Goal: Navigation & Orientation: Find specific page/section

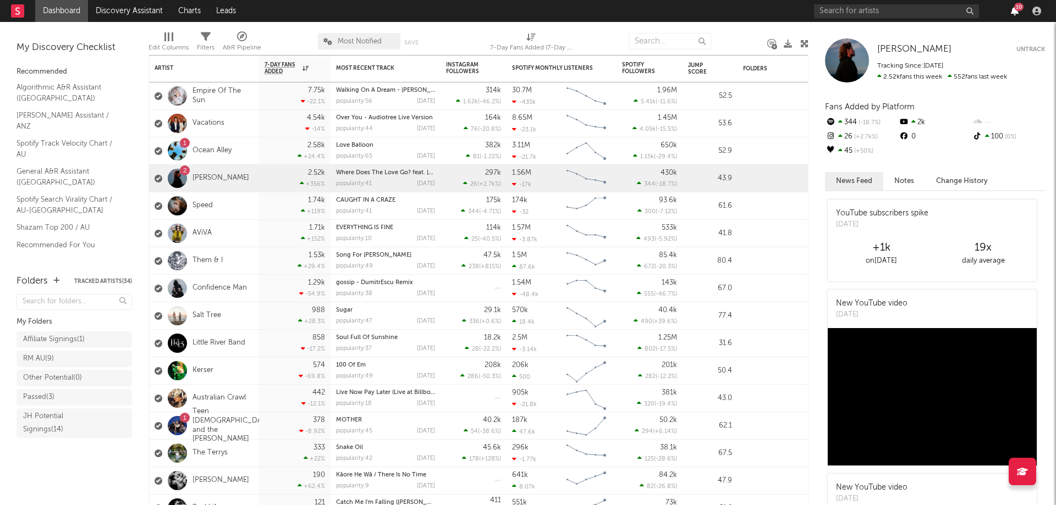
click at [1015, 14] on icon "button" at bounding box center [1015, 11] width 8 height 9
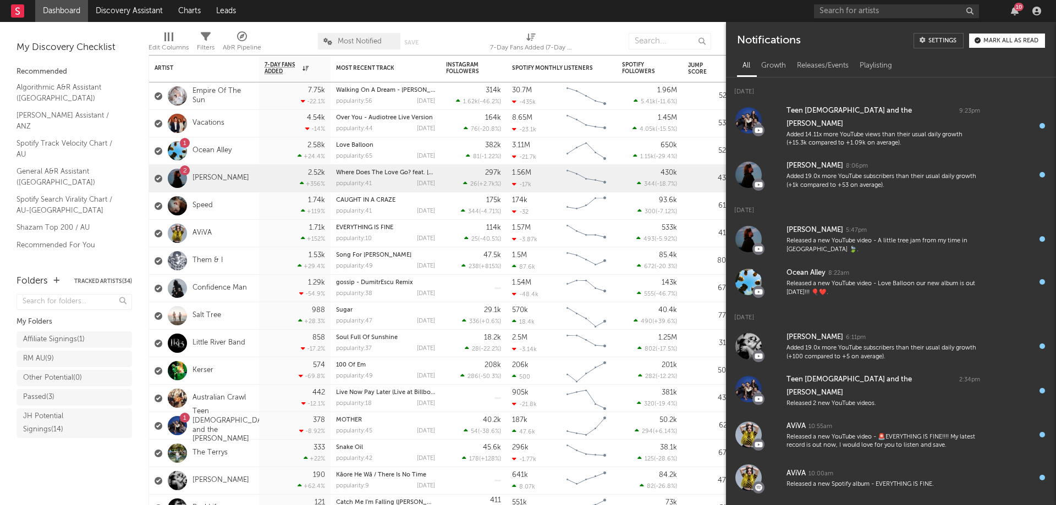
click at [995, 37] on button "Mark all as read" at bounding box center [1007, 41] width 76 height 14
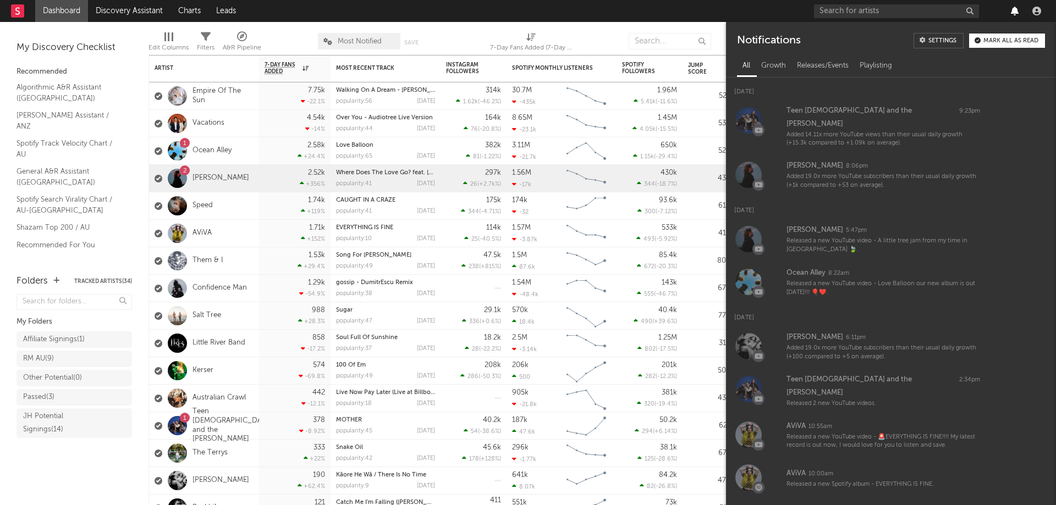
click at [1012, 9] on icon "button" at bounding box center [1015, 11] width 8 height 9
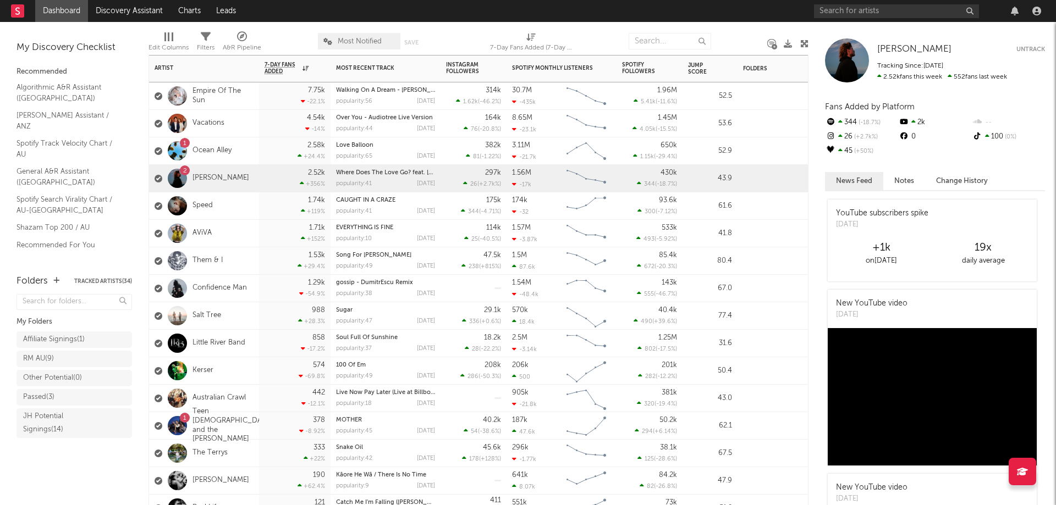
click at [231, 170] on div "2 [PERSON_NAME]" at bounding box center [202, 179] width 95 height 32
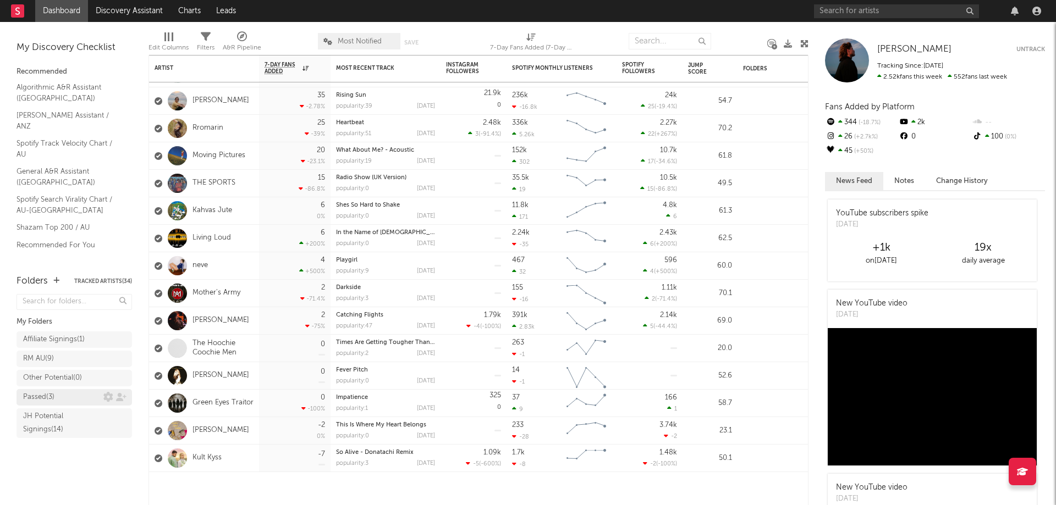
click at [53, 395] on div "Passed ( 3 )" at bounding box center [73, 397] width 115 height 16
click at [65, 345] on div "Affiliate Signings ( 1 )" at bounding box center [54, 339] width 62 height 13
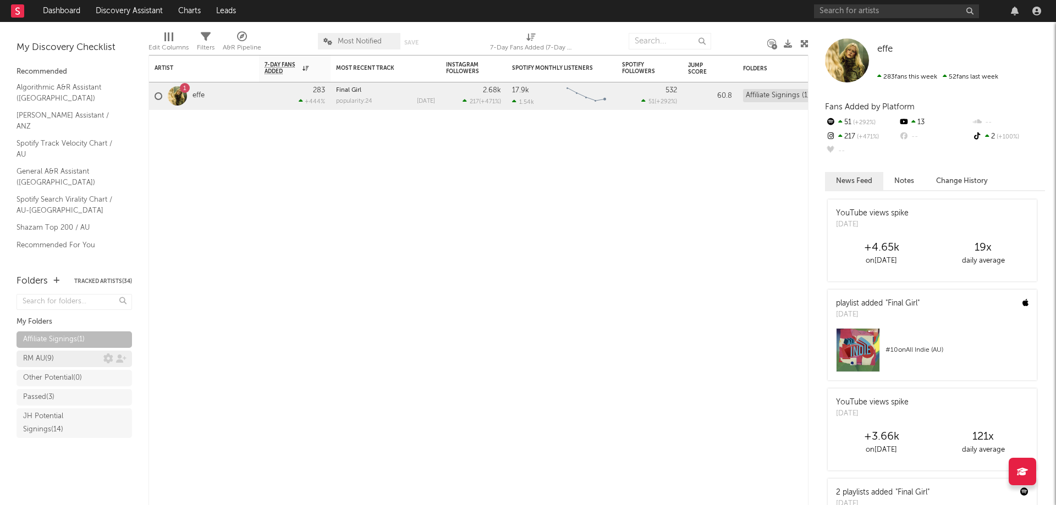
click at [58, 354] on div "RM AU ( 9 )" at bounding box center [63, 358] width 80 height 13
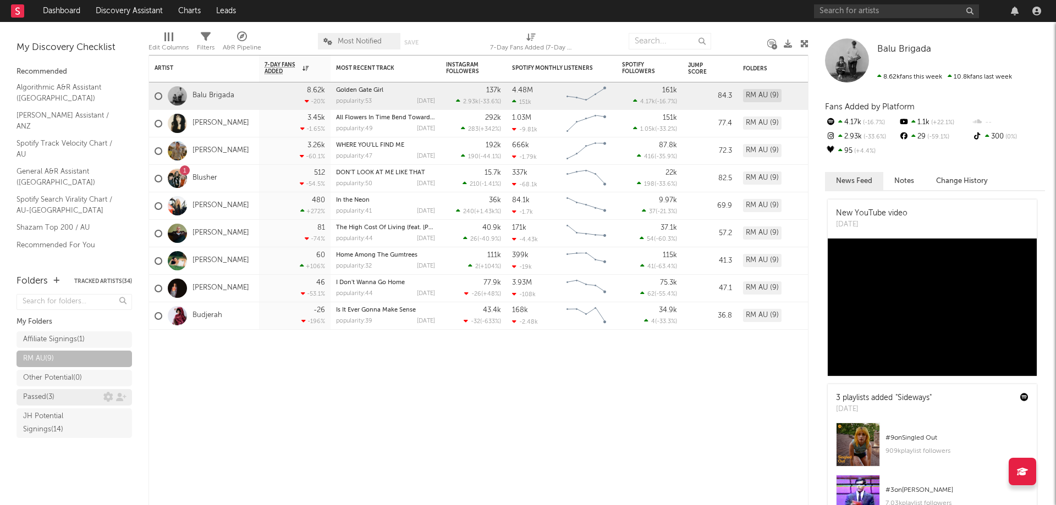
click at [57, 394] on div "Passed ( 3 )" at bounding box center [73, 397] width 115 height 16
click at [60, 397] on div "Passed ( 3 )" at bounding box center [63, 397] width 80 height 13
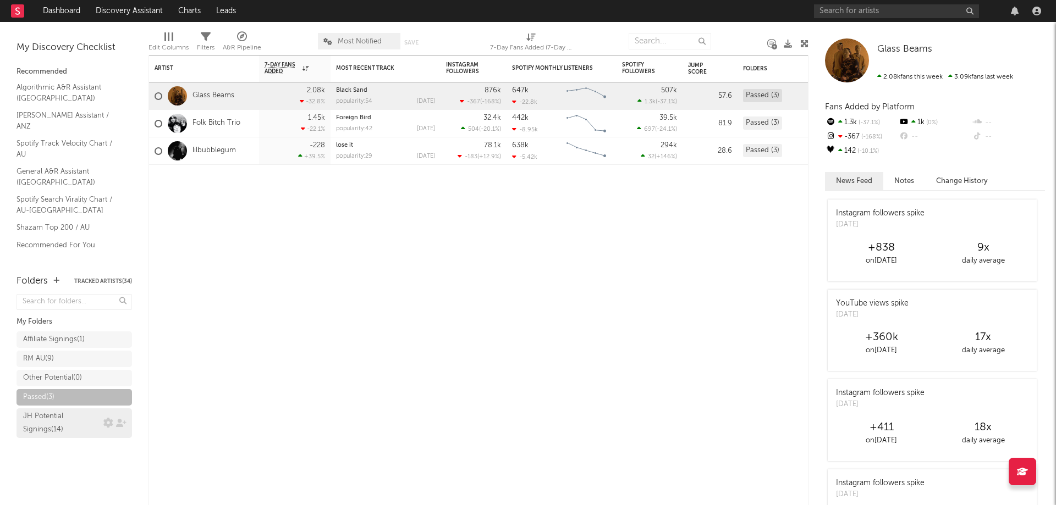
click at [57, 420] on div "JH Potential Signings ( 14 )" at bounding box center [62, 423] width 78 height 26
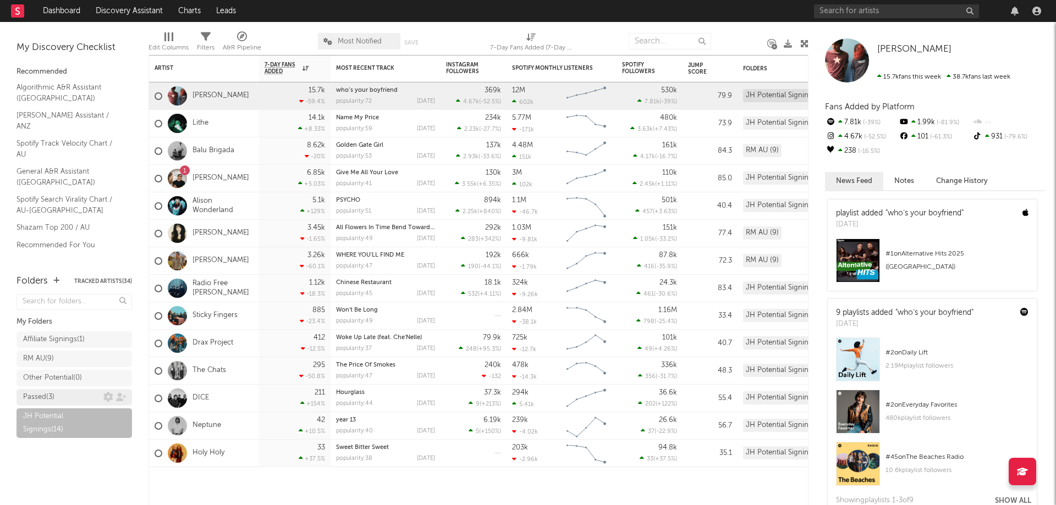
click at [61, 398] on div "Passed ( 3 )" at bounding box center [63, 397] width 80 height 13
